Goal: Navigation & Orientation: Find specific page/section

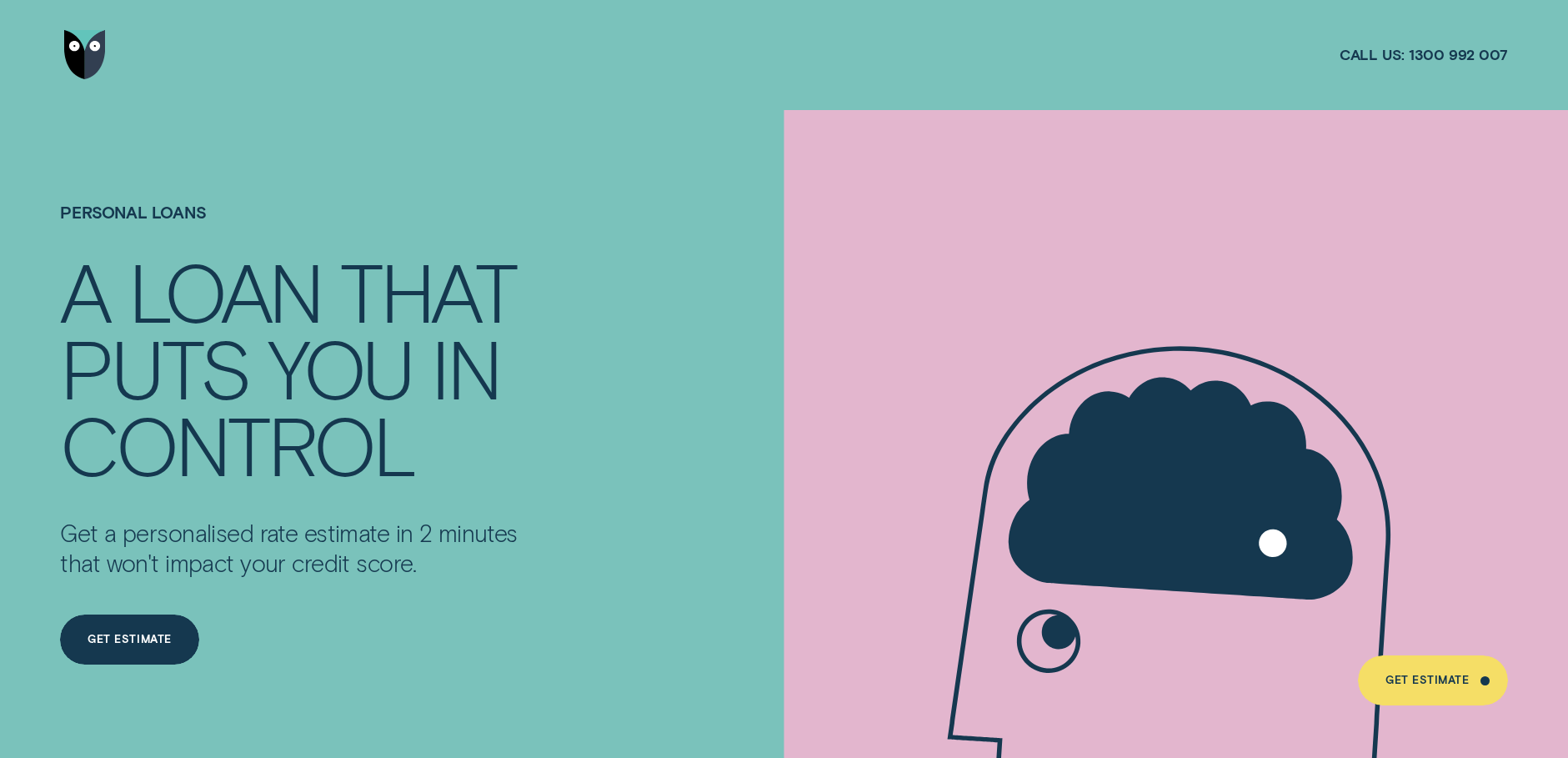
click at [80, 59] on img "Go to home page" at bounding box center [85, 55] width 41 height 49
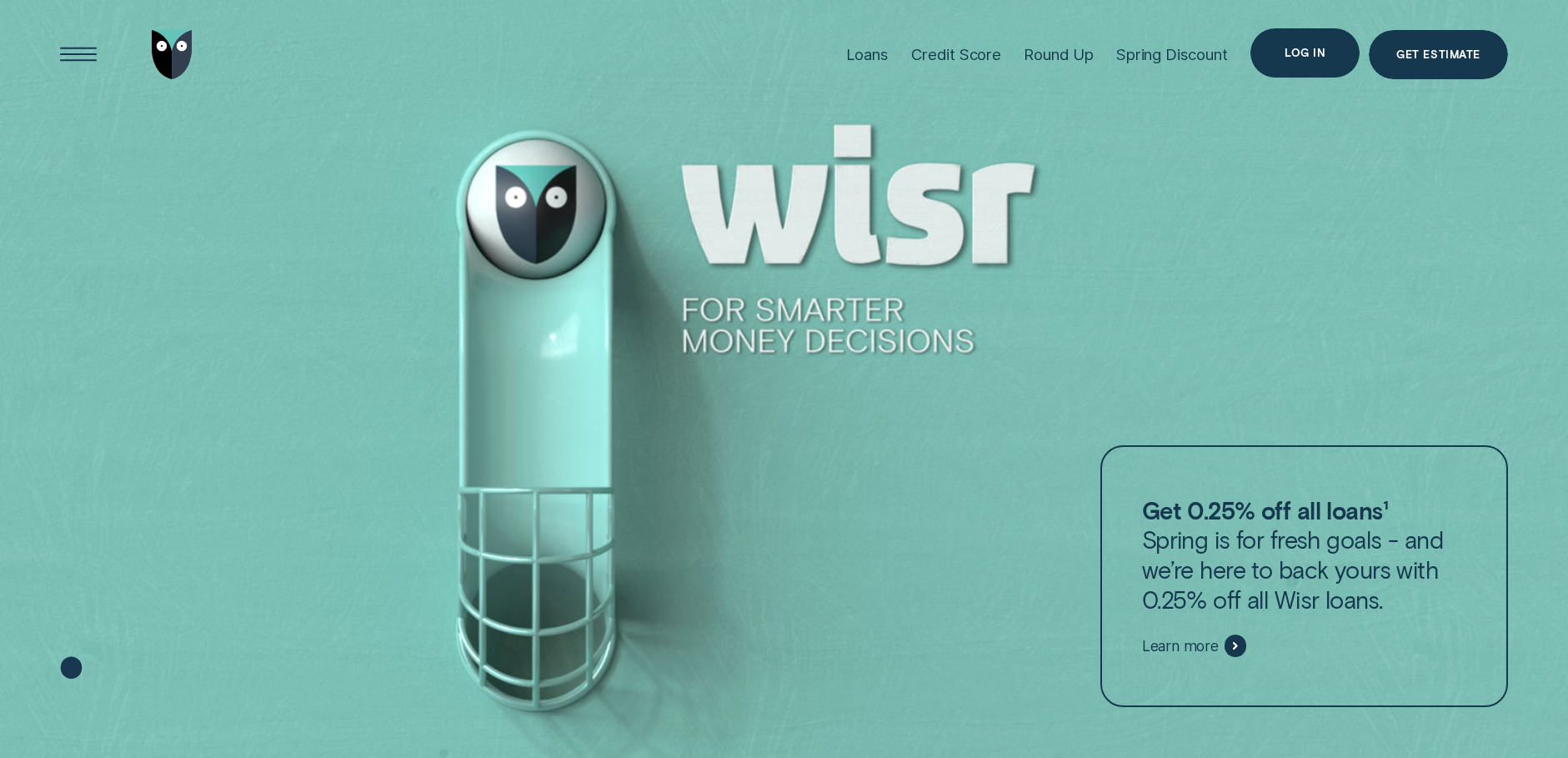
click at [1326, 58] on div "Log in" at bounding box center [1305, 53] width 41 height 9
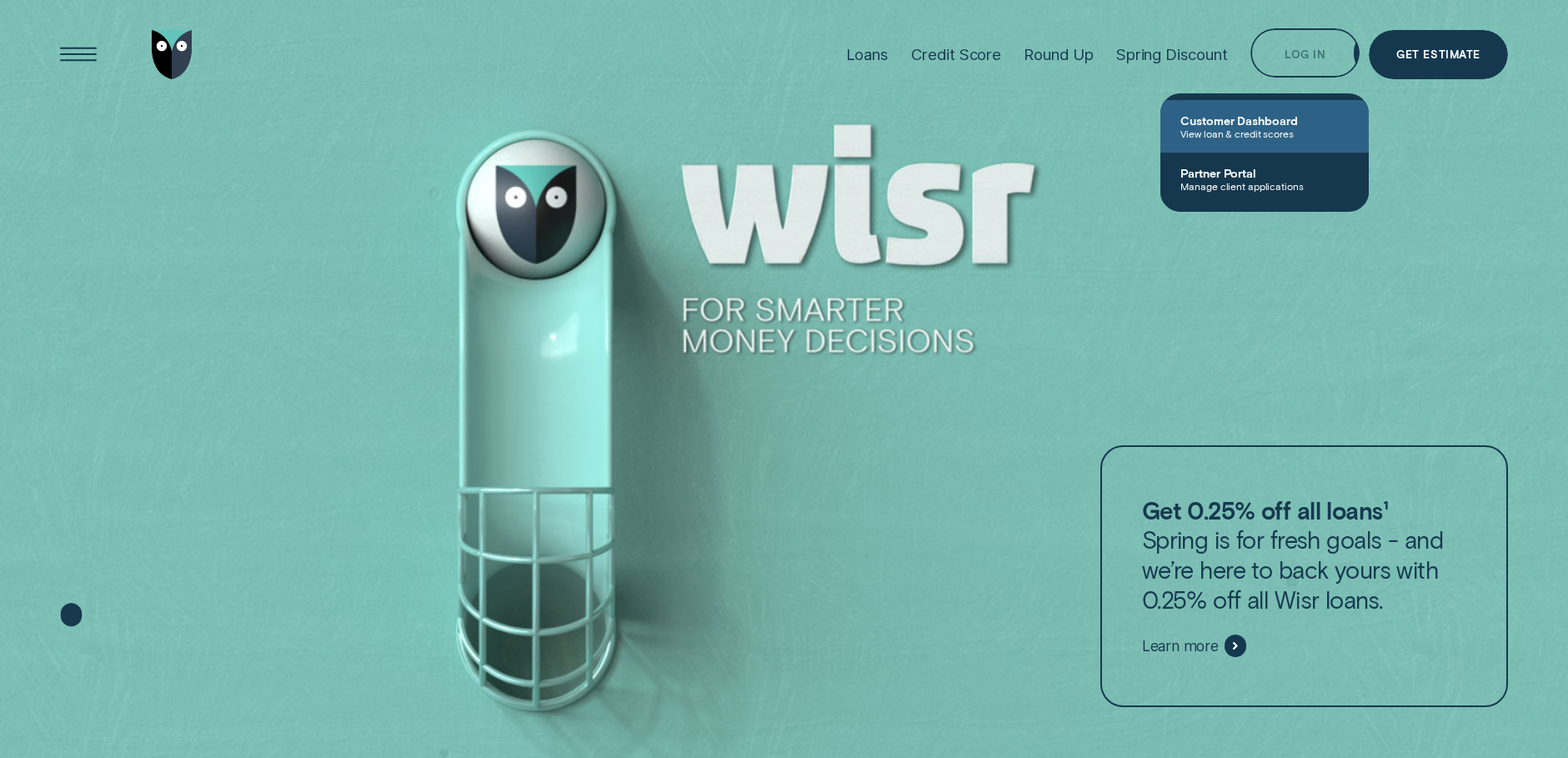
click at [1266, 125] on span "Customer Dashboard" at bounding box center [1265, 120] width 168 height 14
